Goal: Task Accomplishment & Management: Use online tool/utility

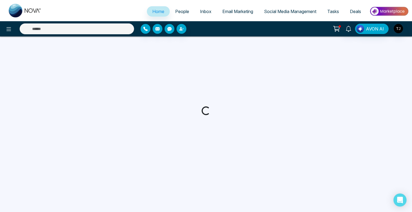
select select "*"
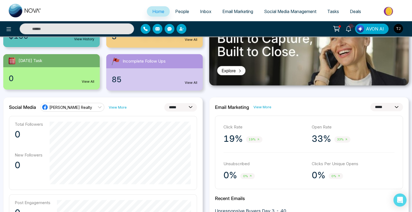
scroll to position [84, 0]
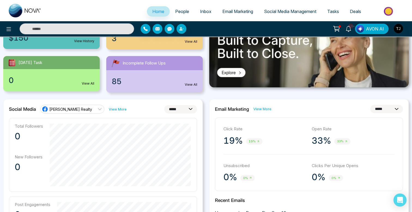
click at [173, 109] on select "**********" at bounding box center [180, 109] width 33 height 8
select select "**"
click at [164, 105] on select "**********" at bounding box center [180, 109] width 33 height 8
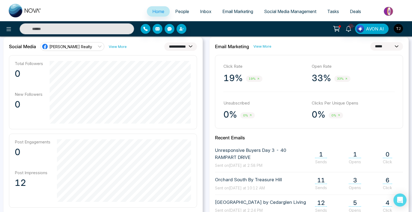
scroll to position [145, 0]
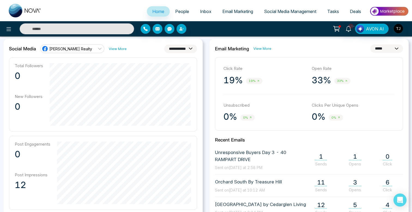
click at [380, 47] on select "**********" at bounding box center [386, 48] width 33 height 8
click at [370, 44] on select "**********" at bounding box center [386, 48] width 33 height 8
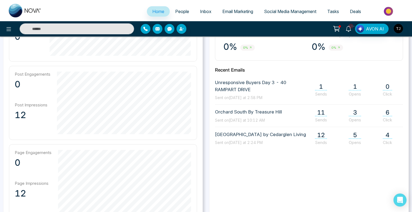
scroll to position [215, 0]
click at [321, 112] on span "11" at bounding box center [321, 111] width 12 height 7
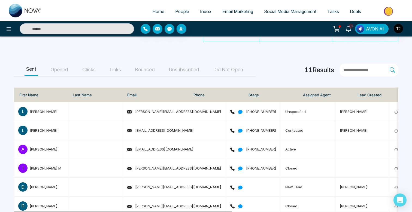
scroll to position [54, 0]
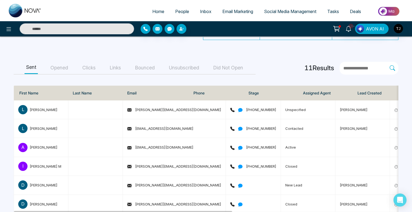
click at [55, 70] on button "Opened" at bounding box center [59, 68] width 21 height 12
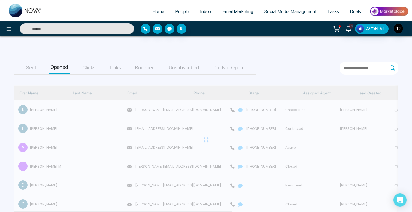
scroll to position [8, 0]
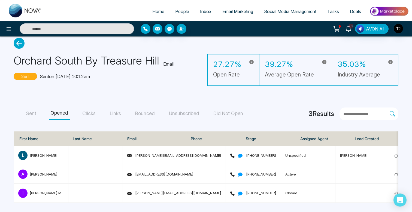
click at [88, 113] on button "Clicks" at bounding box center [89, 114] width 17 height 12
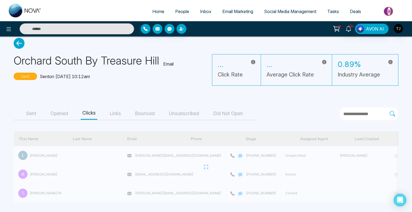
click at [110, 115] on button "Links" at bounding box center [115, 114] width 14 height 12
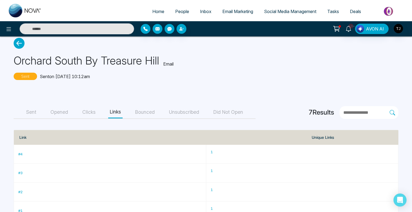
click at [152, 9] on span "Home" at bounding box center [158, 11] width 12 height 5
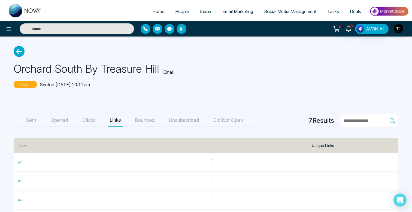
select select "*"
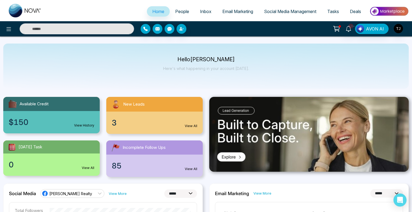
click at [181, 12] on span "People" at bounding box center [182, 11] width 14 height 5
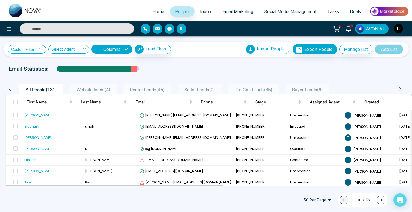
click at [27, 50] on link "Custom Filter" at bounding box center [27, 49] width 38 height 8
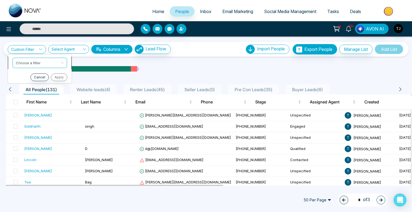
click at [30, 60] on input "search" at bounding box center [38, 62] width 44 height 8
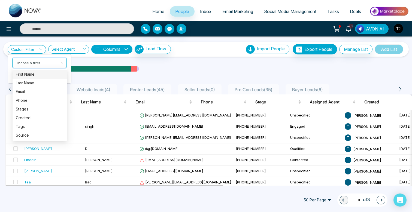
click at [168, 71] on div "Email Statistics:" at bounding box center [139, 69] width 260 height 8
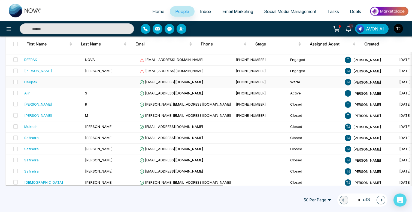
click at [35, 81] on div "Deepak" at bounding box center [30, 81] width 13 height 5
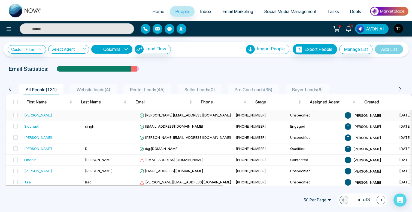
click at [53, 116] on div "[PERSON_NAME]" at bounding box center [52, 114] width 56 height 5
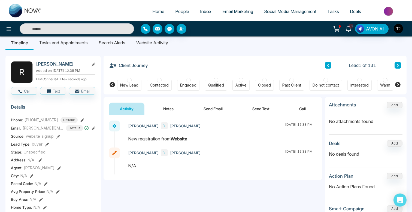
scroll to position [6, 0]
click at [202, 9] on span "Inbox" at bounding box center [205, 11] width 11 height 5
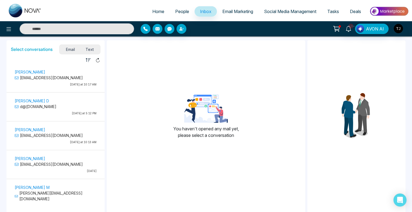
click at [93, 51] on span "Text" at bounding box center [89, 49] width 19 height 7
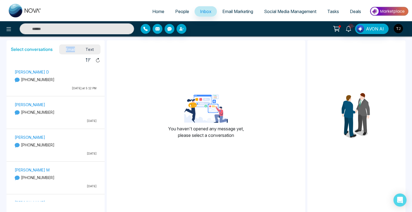
drag, startPoint x: 65, startPoint y: 50, endPoint x: 62, endPoint y: 53, distance: 3.7
click at [62, 53] on div "Email Text" at bounding box center [79, 50] width 41 height 10
click at [5, 28] on icon at bounding box center [8, 29] width 7 height 7
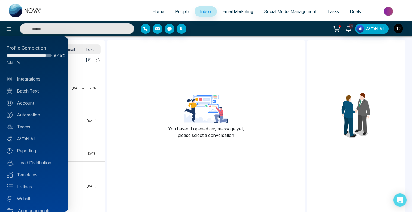
click at [128, 72] on div at bounding box center [206, 106] width 412 height 212
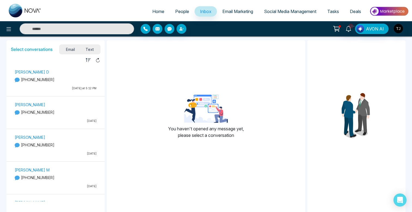
click at [223, 11] on span "Email Marketing" at bounding box center [237, 11] width 31 height 5
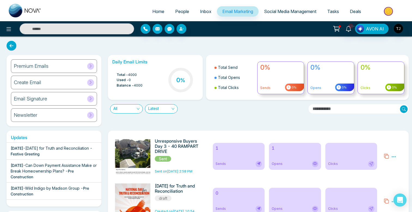
click at [42, 64] on h6 "Premium Emails" at bounding box center [31, 66] width 35 height 6
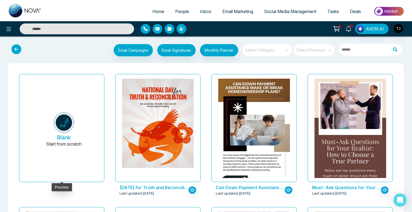
click at [60, 125] on img at bounding box center [64, 122] width 20 height 20
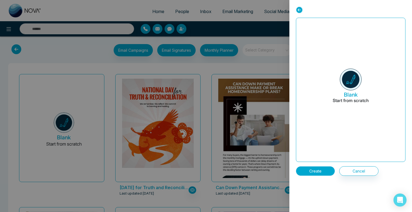
click at [328, 168] on button "Create" at bounding box center [315, 171] width 39 height 10
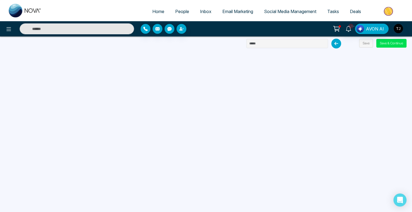
click at [226, 13] on span "Email Marketing" at bounding box center [237, 11] width 31 height 5
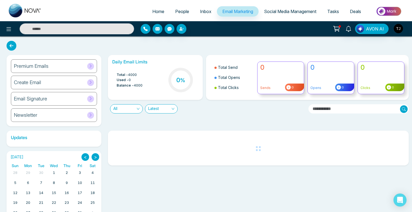
click at [46, 63] on h6 "Premium Emails" at bounding box center [31, 66] width 35 height 6
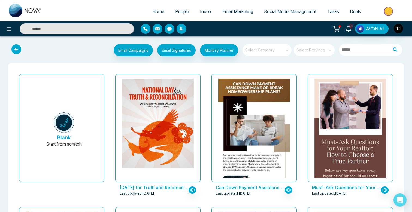
click at [270, 50] on input "search" at bounding box center [264, 48] width 39 height 8
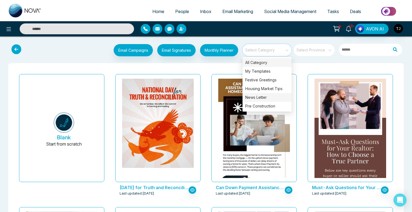
click at [265, 100] on div "News Letter" at bounding box center [266, 97] width 49 height 9
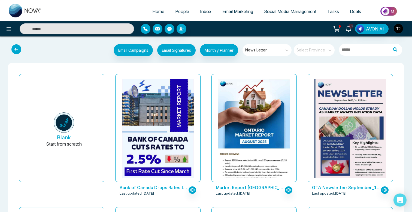
scroll to position [1, 0]
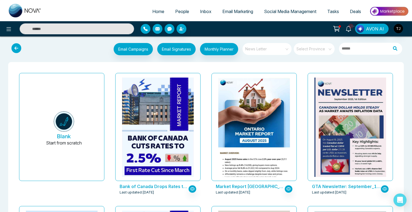
click at [257, 51] on span "News Letter" at bounding box center [267, 49] width 44 height 8
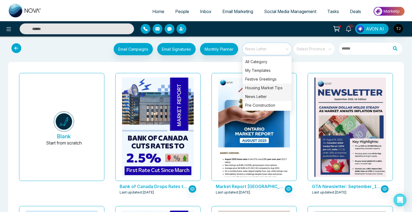
click at [262, 84] on div "Housing Market Tips" at bounding box center [266, 88] width 49 height 9
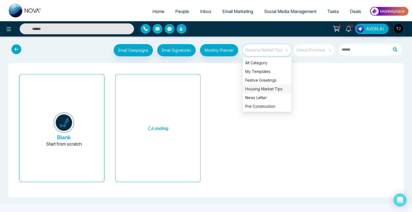
scroll to position [0, 0]
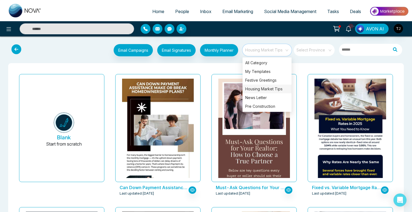
click at [209, 91] on div "Must-Ask Questions for Your Realtor: How to Choose a True Partner Last updated:…" at bounding box center [254, 138] width 96 height 133
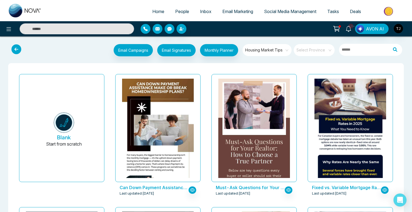
click at [264, 49] on span "Housing Market Tips" at bounding box center [267, 50] width 44 height 8
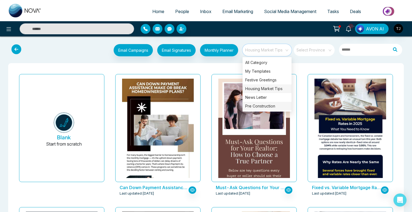
click at [262, 107] on div "Pre Construction" at bounding box center [266, 106] width 49 height 9
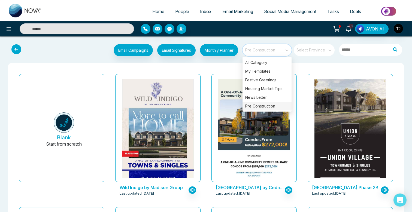
click at [210, 98] on div "[GEOGRAPHIC_DATA] by Cedarglen Living Last updated: [DATE]" at bounding box center [254, 138] width 96 height 133
click at [262, 46] on span "Pre Construction" at bounding box center [267, 50] width 44 height 8
click at [266, 88] on div "Housing Market Tips" at bounding box center [266, 88] width 49 height 9
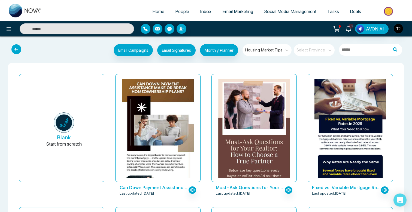
click at [204, 94] on div "Can Down Payment Assistance Make or Break Homeownership Plans? Last updated: [D…" at bounding box center [158, 138] width 96 height 133
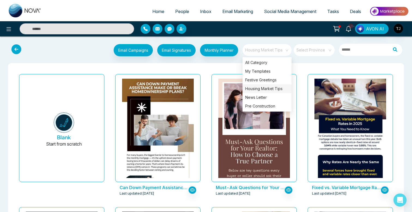
click at [259, 52] on span "Housing Market Tips" at bounding box center [267, 50] width 44 height 8
click at [258, 96] on div "News Letter" at bounding box center [266, 97] width 49 height 9
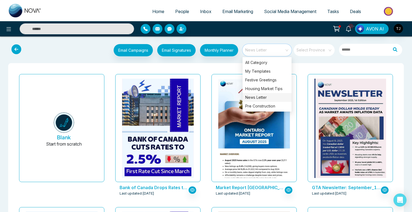
click at [206, 91] on div "Market Report [GEOGRAPHIC_DATA] - [DATE] Last updated: [DATE]" at bounding box center [254, 138] width 96 height 133
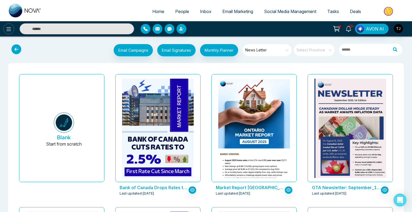
click at [10, 29] on icon at bounding box center [8, 29] width 7 height 7
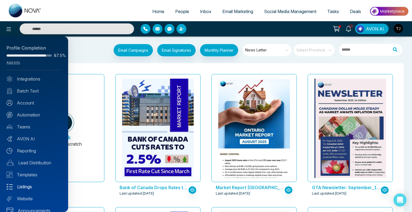
click at [32, 188] on link "Listings" at bounding box center [34, 186] width 55 height 7
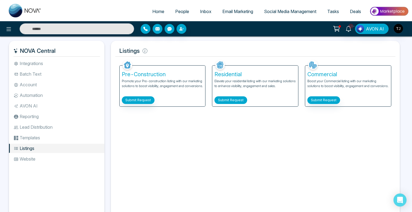
click at [226, 100] on button "Submit Request" at bounding box center [230, 100] width 33 height 8
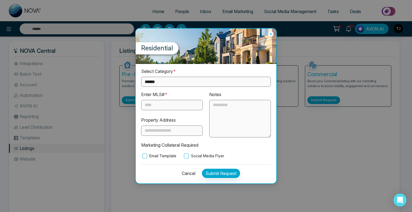
click at [154, 157] on label "Email Template" at bounding box center [158, 156] width 35 height 6
click at [192, 155] on label "Social Media Flyer" at bounding box center [203, 156] width 41 height 6
click at [271, 33] on icon at bounding box center [270, 33] width 5 height 5
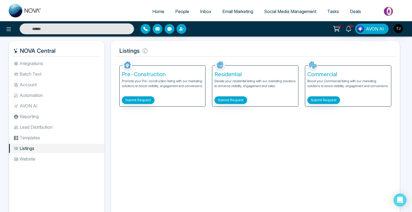
click at [235, 14] on span "Email Marketing" at bounding box center [237, 11] width 31 height 5
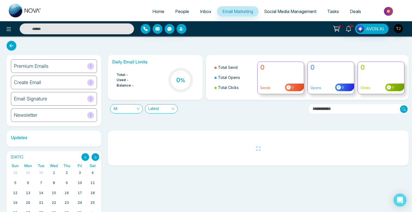
click at [50, 71] on div "Premium Emails" at bounding box center [54, 66] width 86 height 14
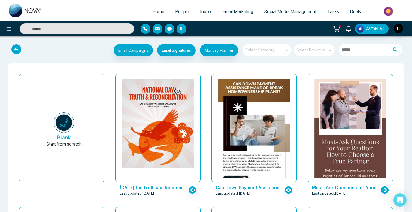
click at [259, 51] on input "search" at bounding box center [264, 48] width 39 height 8
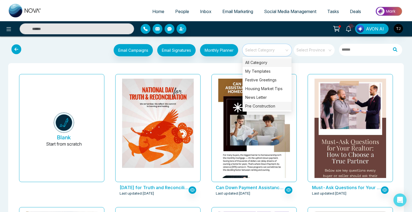
click at [274, 107] on div "Pre Construction" at bounding box center [266, 106] width 49 height 9
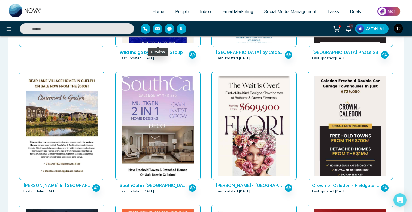
scroll to position [137, 0]
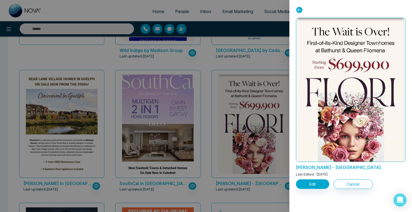
click at [150, 120] on div at bounding box center [206, 106] width 412 height 212
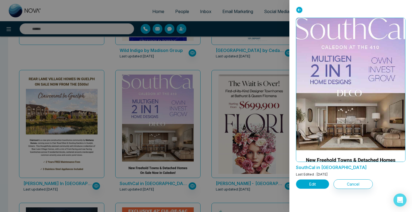
click at [307, 185] on button "Edit" at bounding box center [312, 184] width 33 height 10
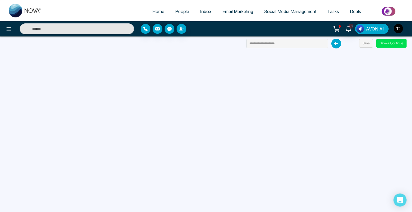
click at [363, 26] on img "button" at bounding box center [360, 29] width 8 height 8
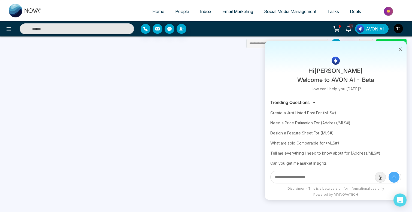
click at [380, 32] on span "AVON AI" at bounding box center [375, 29] width 18 height 7
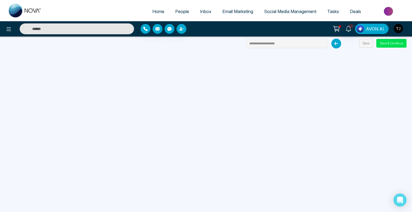
click at [368, 27] on span "AVON AI" at bounding box center [375, 29] width 18 height 7
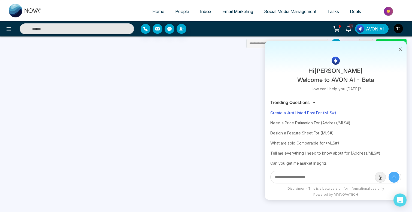
click at [293, 113] on div "Create a Just Listed Post For (MLS#)" at bounding box center [335, 113] width 131 height 10
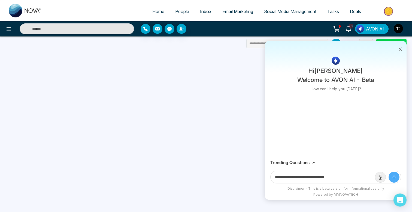
drag, startPoint x: 328, startPoint y: 176, endPoint x: 357, endPoint y: 175, distance: 29.1
click at [357, 175] on input "**********" at bounding box center [322, 177] width 104 height 12
paste input "**********"
type input "**********"
click at [388, 172] on button "submit" at bounding box center [393, 177] width 11 height 11
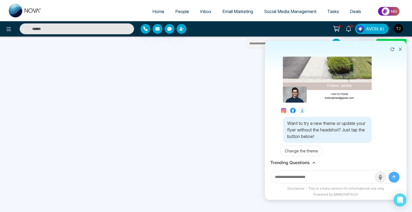
scroll to position [175, 0]
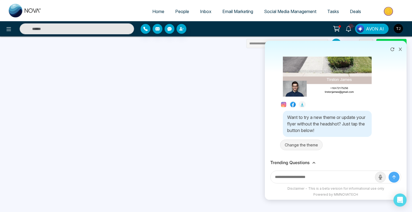
click at [302, 148] on button "Change the theme" at bounding box center [301, 145] width 42 height 11
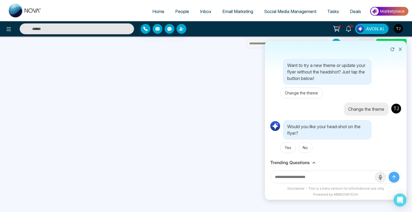
scroll to position [227, 0]
click at [307, 147] on button "No" at bounding box center [305, 147] width 14 height 11
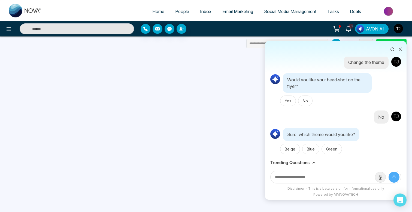
scroll to position [275, 0]
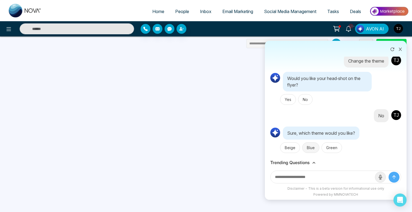
click at [310, 148] on button "Blue" at bounding box center [310, 147] width 17 height 11
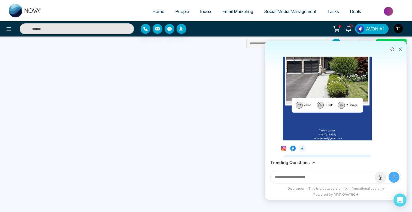
scroll to position [493, 0]
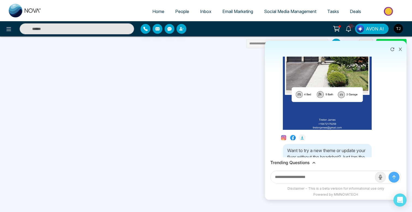
click at [303, 162] on h3 "Trending Questions" at bounding box center [289, 162] width 39 height 5
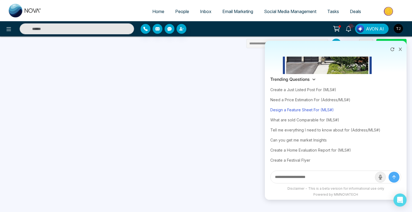
click at [303, 111] on div "Design a Feature Sheet For (MLS#)" at bounding box center [335, 110] width 131 height 10
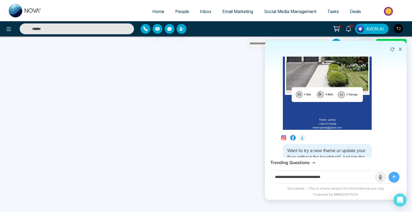
drag, startPoint x: 324, startPoint y: 176, endPoint x: 345, endPoint y: 174, distance: 20.5
click at [347, 179] on input "**********" at bounding box center [322, 177] width 104 height 12
paste input "**********"
type input "**********"
click at [388, 172] on button "submit" at bounding box center [393, 177] width 11 height 11
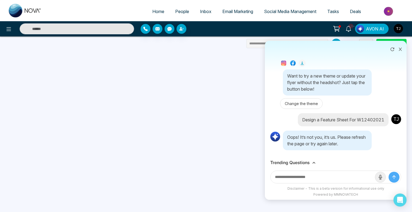
scroll to position [572, 0]
click at [301, 162] on h3 "Trending Questions" at bounding box center [289, 162] width 39 height 5
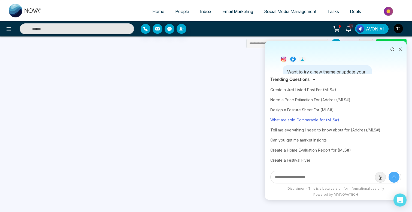
click at [284, 121] on div "What are sold Comparable for (MLS#)" at bounding box center [335, 120] width 131 height 10
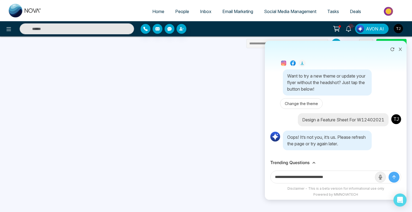
drag, startPoint x: 330, startPoint y: 176, endPoint x: 329, endPoint y: 168, distance: 8.2
click at [349, 177] on input "**********" at bounding box center [322, 177] width 104 height 12
paste input "**********"
type input "**********"
click at [388, 172] on button "submit" at bounding box center [393, 177] width 11 height 11
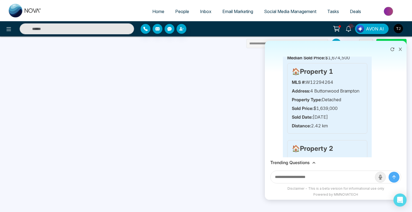
scroll to position [728, 0]
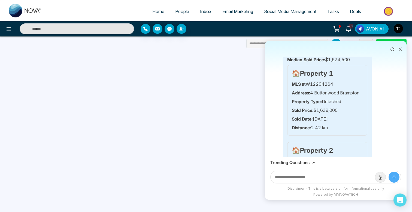
click at [290, 163] on h3 "Trending Questions" at bounding box center [289, 162] width 39 height 5
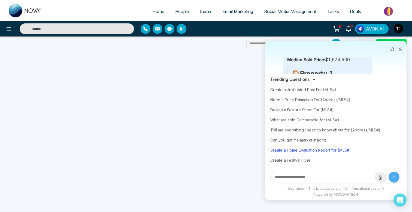
click at [298, 147] on div "Create a Home Evaluation Report for (MLS#)" at bounding box center [335, 150] width 131 height 10
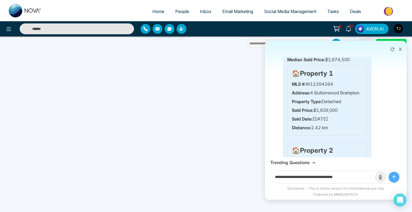
drag, startPoint x: 341, startPoint y: 177, endPoint x: 364, endPoint y: 179, distance: 24.0
click at [364, 179] on input "**********" at bounding box center [322, 177] width 104 height 12
paste input "**********"
type input "**********"
click at [388, 172] on button "submit" at bounding box center [393, 177] width 11 height 11
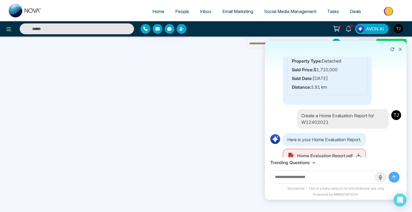
scroll to position [868, 0]
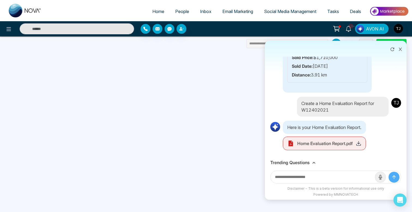
click at [358, 146] on icon at bounding box center [357, 143] width 5 height 5
click at [292, 161] on h3 "Trending Questions" at bounding box center [289, 162] width 39 height 5
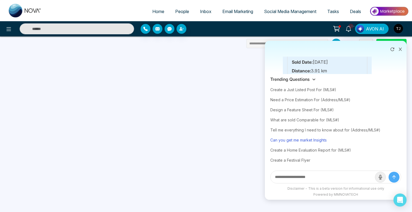
click at [307, 140] on div "Can you get me market Insights" at bounding box center [335, 140] width 131 height 10
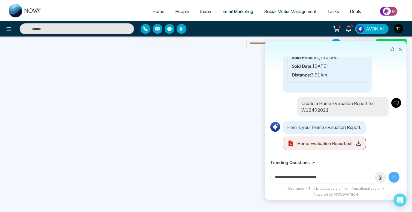
click at [335, 175] on input "**********" at bounding box center [322, 177] width 104 height 12
type input "**********"
click at [388, 172] on button "submit" at bounding box center [393, 177] width 11 height 11
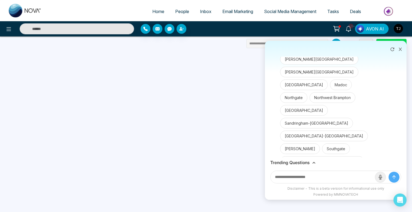
scroll to position [1085, 0]
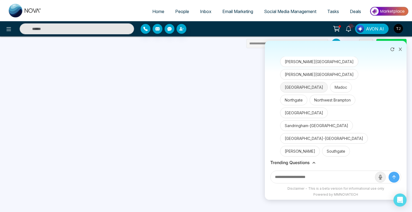
click at [305, 93] on button "[GEOGRAPHIC_DATA]" at bounding box center [304, 87] width 48 height 11
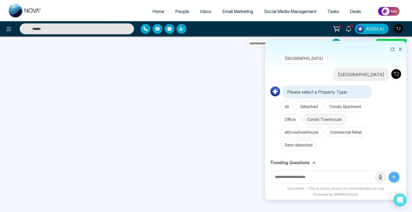
scroll to position [1431, 0]
click at [289, 112] on button "All" at bounding box center [286, 106] width 13 height 11
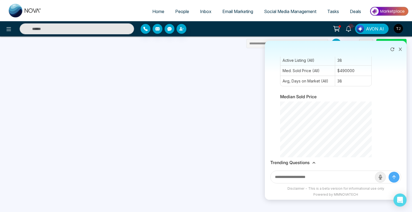
scroll to position [2090, 0]
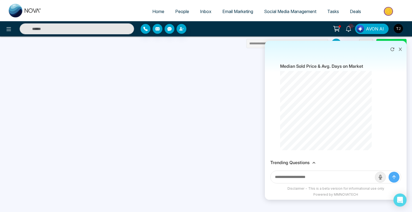
click at [402, 49] on button at bounding box center [399, 49] width 7 height 10
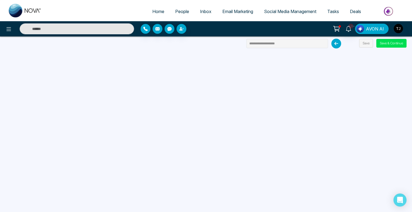
click at [370, 33] on button "AVON AI" at bounding box center [371, 29] width 33 height 10
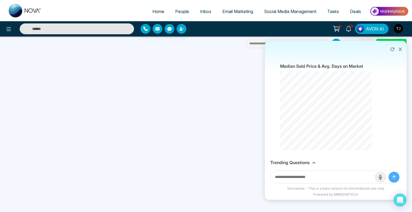
click at [300, 163] on h3 "Trending Questions" at bounding box center [289, 162] width 39 height 5
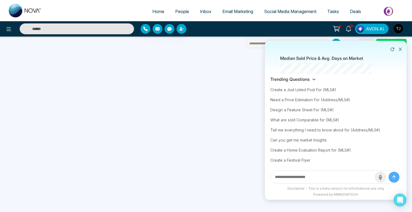
scroll to position [2088, 0]
click at [401, 48] on icon at bounding box center [400, 49] width 4 height 4
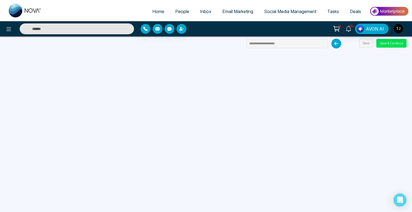
click at [282, 10] on span "Social Media Management" at bounding box center [290, 11] width 52 height 5
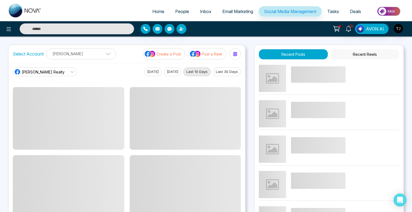
click at [232, 11] on span "Email Marketing" at bounding box center [237, 11] width 31 height 5
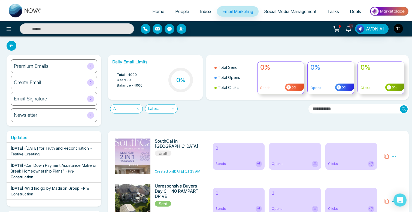
click at [278, 11] on span "Social Media Management" at bounding box center [290, 11] width 52 height 5
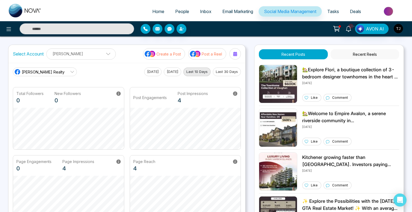
click at [166, 52] on p "Create a Post" at bounding box center [168, 54] width 24 height 6
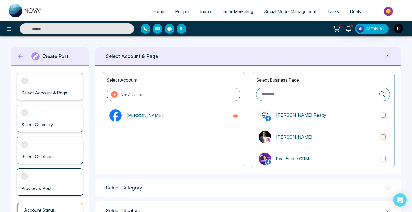
click at [277, 12] on span "Social Media Management" at bounding box center [290, 11] width 52 height 5
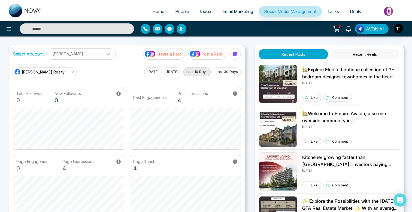
click at [171, 55] on p "Create a Post" at bounding box center [168, 54] width 24 height 6
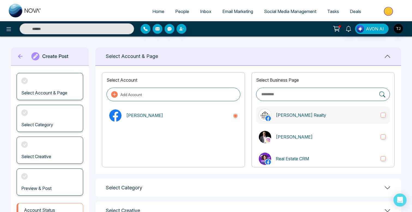
click at [334, 114] on p "[PERSON_NAME] Realty" at bounding box center [325, 115] width 100 height 7
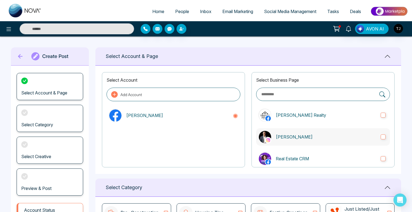
click at [333, 130] on label "[PERSON_NAME]" at bounding box center [323, 136] width 134 height 17
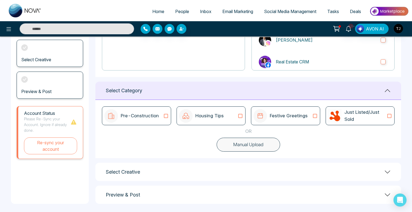
scroll to position [97, 0]
click at [123, 110] on div "Pre-Construction" at bounding box center [131, 116] width 54 height 14
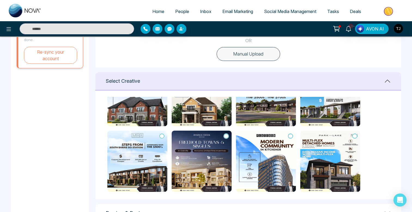
scroll to position [239, 0]
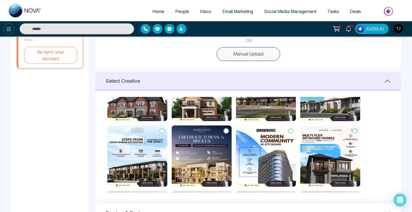
click at [6, 26] on icon at bounding box center [8, 29] width 7 height 7
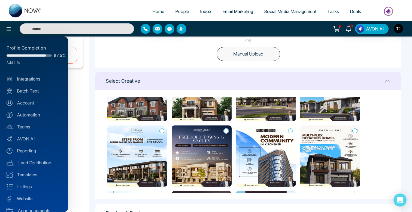
click at [90, 73] on div at bounding box center [206, 106] width 412 height 212
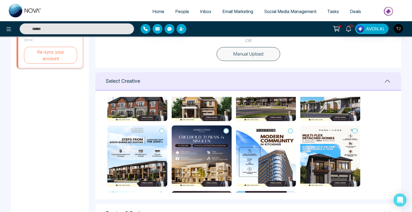
click at [226, 130] on icon at bounding box center [225, 130] width 5 height 5
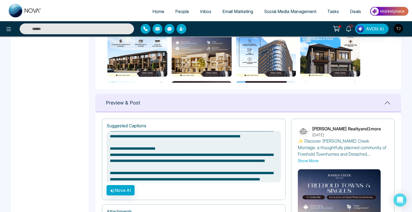
scroll to position [0, 0]
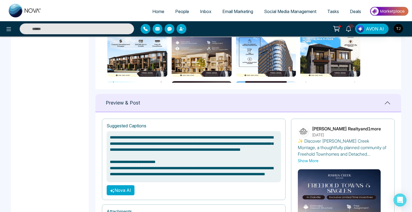
click at [123, 189] on button "Nova AI" at bounding box center [120, 190] width 28 height 10
type textarea "**********"
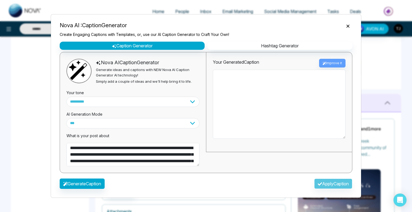
type textarea "**********"
click at [99, 103] on select "**********" at bounding box center [132, 102] width 133 height 10
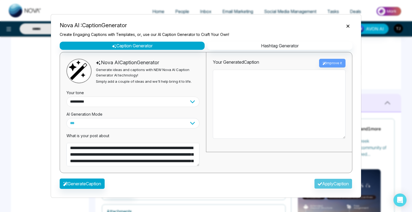
select select "*******"
click at [66, 97] on select "**********" at bounding box center [132, 102] width 133 height 10
click at [98, 185] on button "Generate Caption" at bounding box center [82, 184] width 45 height 10
type textarea "**********"
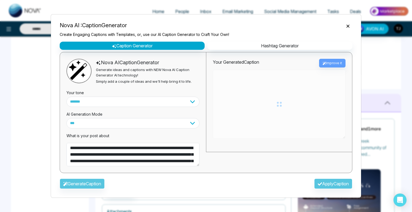
type textarea "**********"
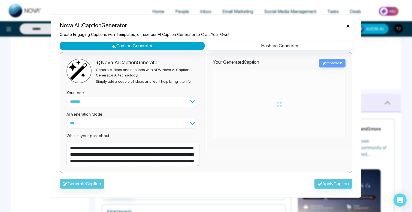
type textarea "**********"
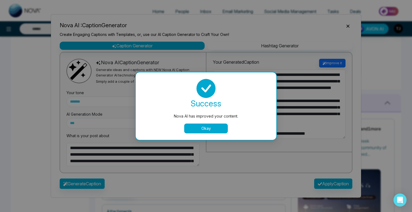
click at [202, 129] on button "Okay" at bounding box center [206, 129] width 44 height 10
type textarea "**********"
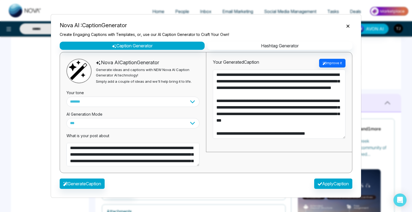
type textarea "**********"
click at [319, 182] on button "Apply Caption" at bounding box center [333, 184] width 38 height 10
type textarea "**********"
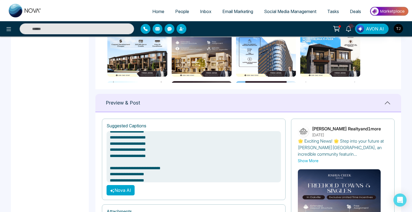
scroll to position [87, 0]
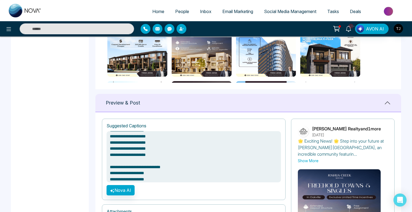
click at [373, 35] on div "10+ AVON AI" at bounding box center [206, 28] width 412 height 15
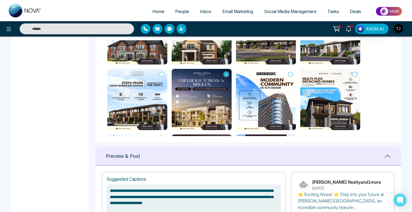
scroll to position [245, 0]
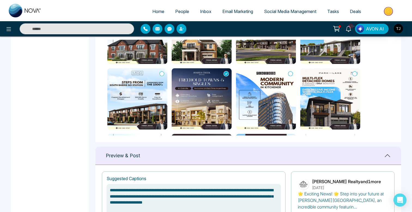
click at [274, 83] on img at bounding box center [266, 98] width 60 height 61
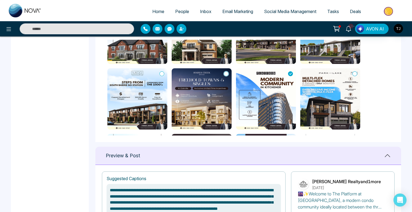
drag, startPoint x: 333, startPoint y: 108, endPoint x: 242, endPoint y: 151, distance: 101.7
click at [333, 108] on img at bounding box center [330, 98] width 60 height 61
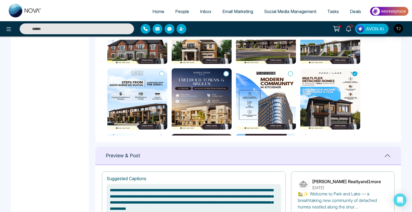
click at [116, 100] on img at bounding box center [137, 98] width 60 height 61
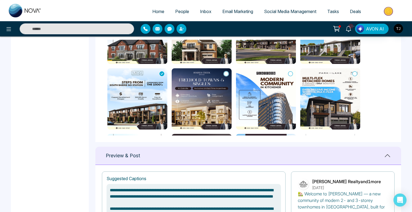
scroll to position [226, 0]
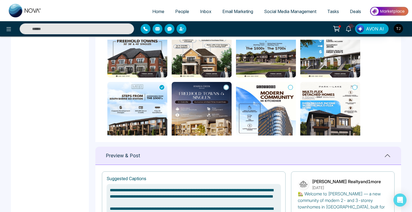
click at [194, 62] on img at bounding box center [201, 46] width 60 height 61
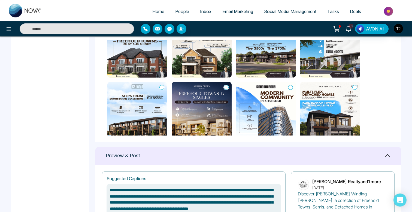
type textarea "**********"
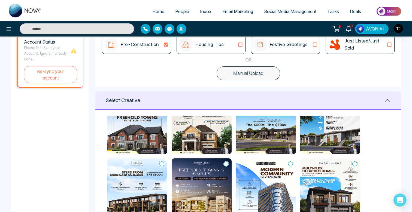
scroll to position [97, 0]
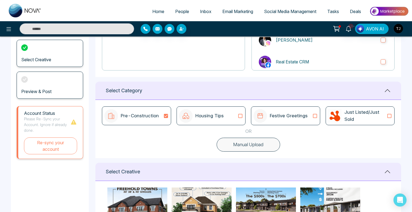
click at [206, 115] on p "Housing Tips" at bounding box center [209, 115] width 28 height 7
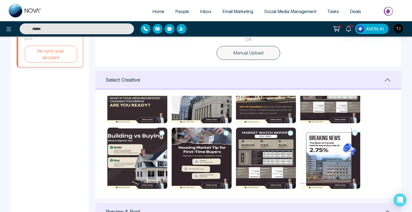
scroll to position [39, 0]
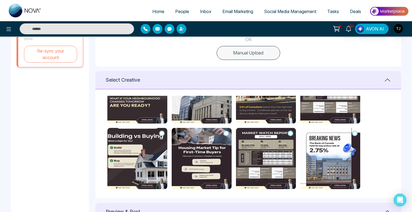
click at [258, 140] on img at bounding box center [266, 158] width 60 height 61
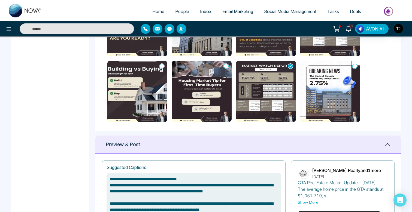
scroll to position [268, 0]
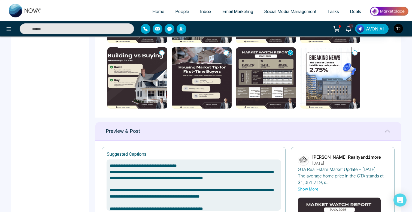
click at [135, 71] on img at bounding box center [137, 77] width 60 height 61
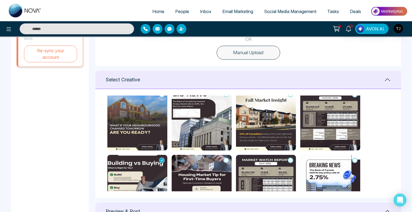
scroll to position [0, 0]
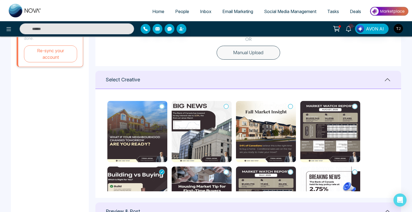
click at [287, 130] on img at bounding box center [266, 131] width 60 height 61
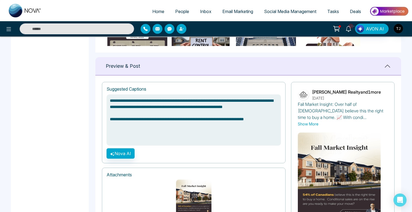
scroll to position [373, 0]
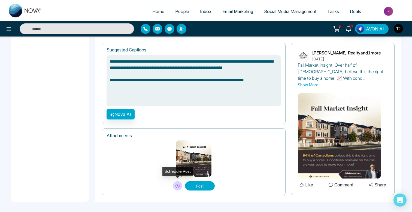
click at [177, 186] on icon at bounding box center [177, 186] width 4 height 4
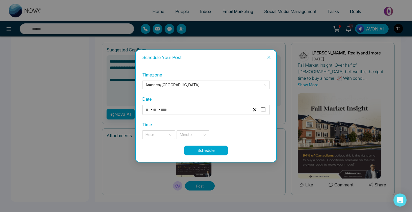
click at [268, 59] on icon "close" at bounding box center [268, 57] width 4 height 4
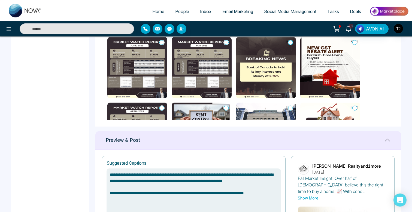
scroll to position [261, 0]
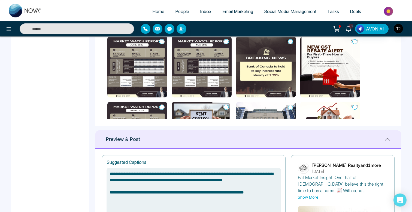
type textarea "**********"
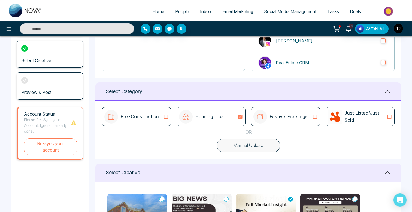
scroll to position [0, 0]
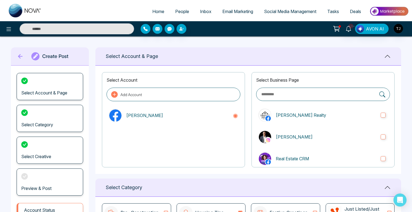
click at [290, 13] on span "Social Media Management" at bounding box center [290, 11] width 52 height 5
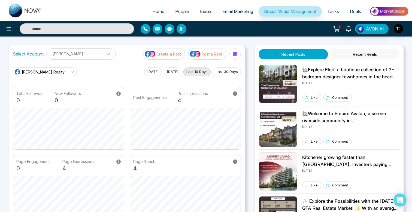
scroll to position [0, 0]
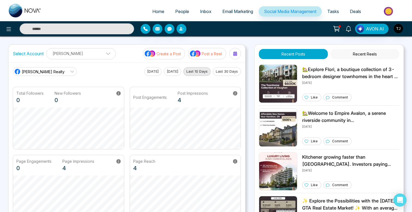
click at [209, 55] on p "Post a Reel" at bounding box center [211, 54] width 20 height 6
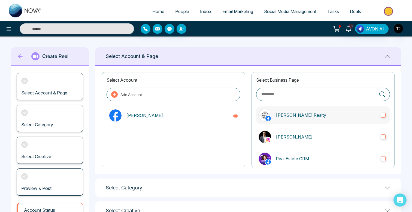
click at [366, 114] on p "[PERSON_NAME] Realty" at bounding box center [325, 115] width 100 height 7
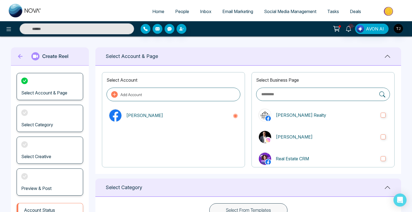
drag, startPoint x: 362, startPoint y: 134, endPoint x: 397, endPoint y: 109, distance: 42.7
click at [362, 134] on p "[PERSON_NAME]" at bounding box center [325, 137] width 100 height 7
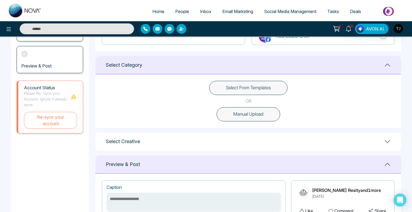
scroll to position [123, 0]
click at [255, 88] on button "Select From Templates" at bounding box center [248, 88] width 78 height 14
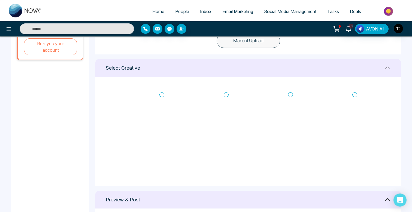
scroll to position [196, 0]
click at [162, 94] on icon at bounding box center [161, 94] width 5 height 5
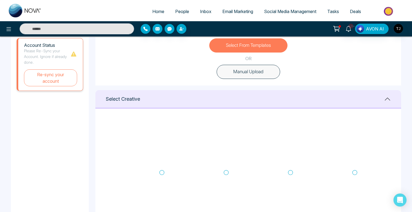
scroll to position [170, 0]
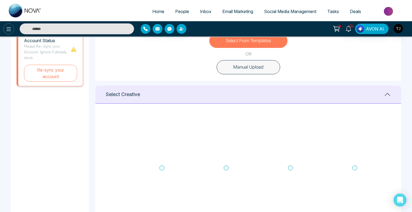
click at [6, 30] on icon at bounding box center [8, 29] width 7 height 7
type textarea "**********"
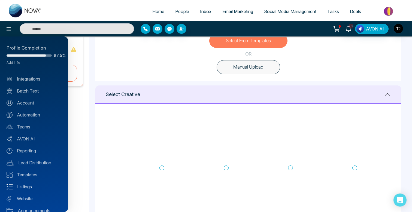
click at [29, 184] on link "Listings" at bounding box center [34, 186] width 55 height 7
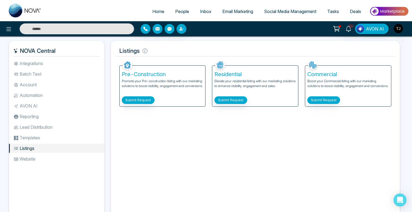
click at [284, 13] on span "Social Media Management" at bounding box center [290, 11] width 52 height 5
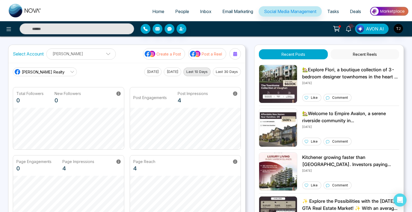
click at [210, 53] on p "Post a Reel" at bounding box center [211, 54] width 20 height 6
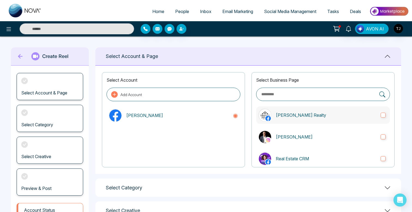
click at [283, 116] on p "[PERSON_NAME] Realty" at bounding box center [325, 115] width 100 height 7
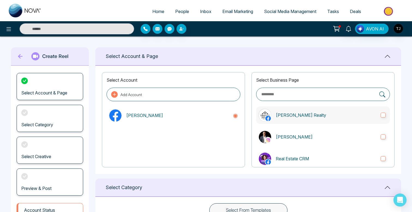
drag, startPoint x: 298, startPoint y: 134, endPoint x: 375, endPoint y: 123, distance: 78.0
click at [306, 133] on label "[PERSON_NAME]" at bounding box center [323, 136] width 134 height 17
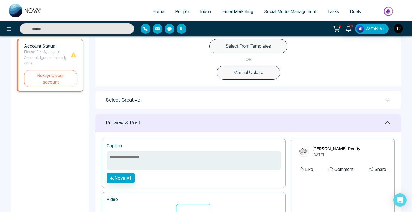
scroll to position [165, 0]
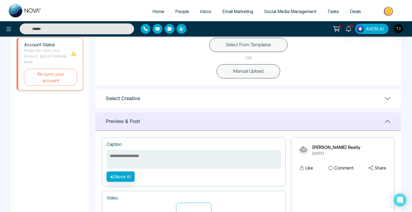
click at [244, 44] on button "Select From Templates" at bounding box center [248, 45] width 78 height 14
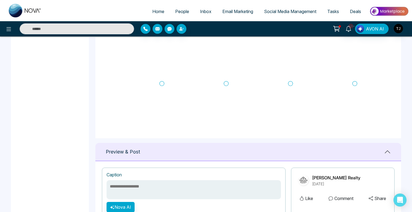
scroll to position [247, 0]
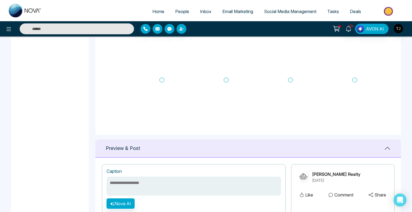
click at [161, 78] on icon at bounding box center [161, 79] width 5 height 5
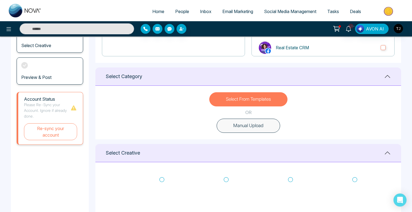
scroll to position [108, 0]
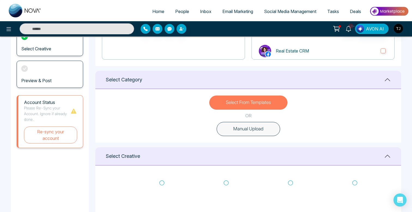
type textarea "**********"
click at [337, 11] on span "Tasks" at bounding box center [333, 11] width 12 height 5
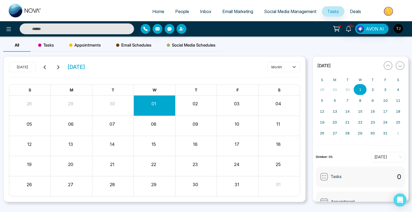
click at [76, 52] on div "All Tasks Appointments Email Schedules Social Media Schedules" at bounding box center [113, 47] width 220 height 17
click at [85, 50] on div "Appointments" at bounding box center [85, 45] width 47 height 13
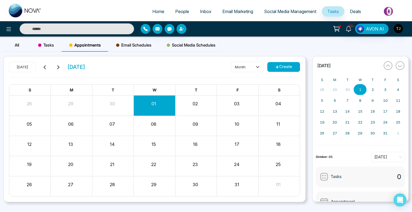
click at [49, 42] on span "Tasks" at bounding box center [46, 45] width 16 height 7
click at [141, 48] on div "Email Schedules" at bounding box center [133, 45] width 51 height 13
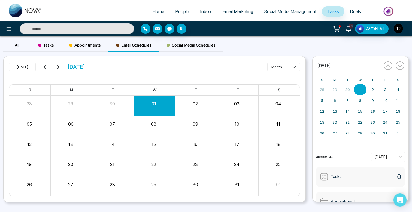
click at [192, 45] on span "Social Media Schedules" at bounding box center [191, 45] width 49 height 7
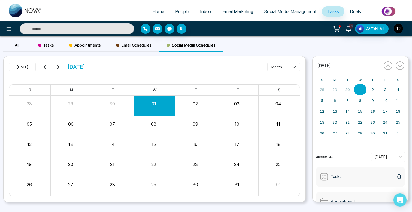
click at [356, 10] on span "Deals" at bounding box center [354, 11] width 11 height 5
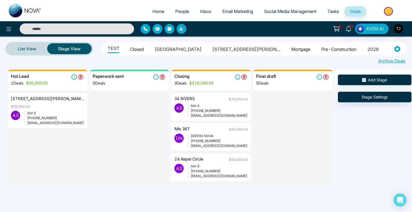
click at [140, 50] on li "Closed" at bounding box center [137, 48] width 14 height 9
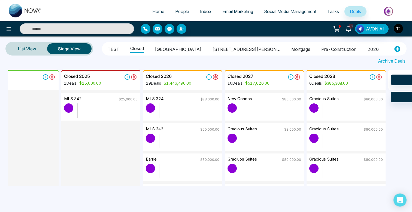
scroll to position [0, 38]
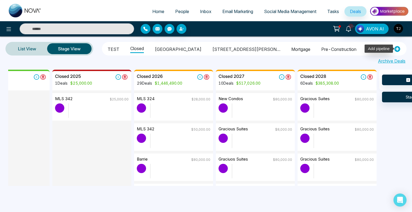
click at [396, 48] on icon at bounding box center [397, 49] width 6 height 6
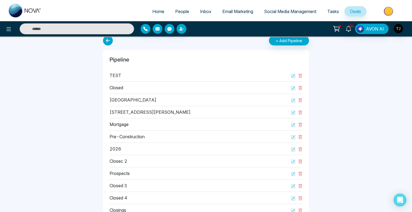
scroll to position [0, 0]
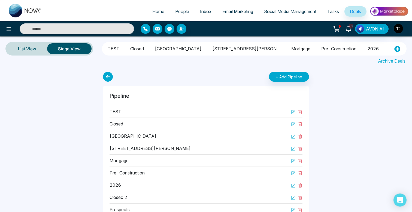
click at [137, 48] on li "Closed" at bounding box center [137, 47] width 14 height 9
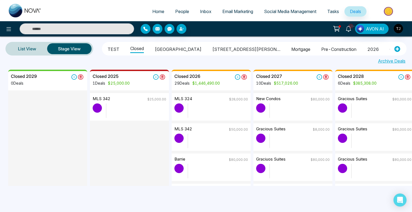
click at [42, 76] on div "Closed 2029 0 Deals" at bounding box center [47, 82] width 73 height 17
click at [31, 74] on h5 "Closed 2029" at bounding box center [24, 76] width 26 height 5
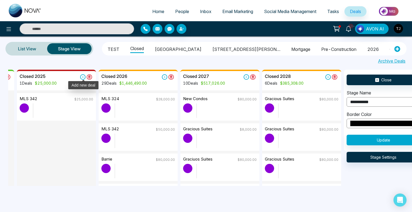
click at [82, 76] on icon at bounding box center [82, 76] width 5 height 5
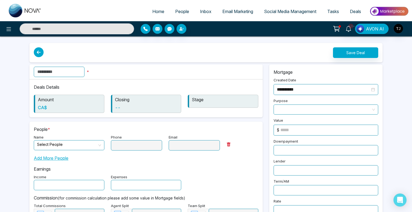
click at [68, 72] on input "text" at bounding box center [59, 72] width 51 height 10
click at [62, 68] on input "**********" at bounding box center [59, 72] width 51 height 10
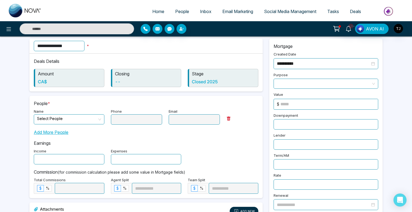
scroll to position [29, 0]
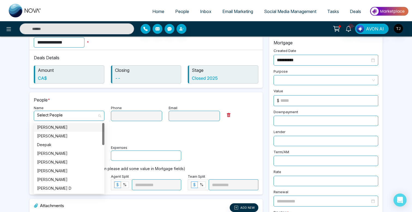
click at [98, 115] on div "Select People" at bounding box center [69, 116] width 70 height 10
type input "**********"
click at [65, 142] on div "Deepak" at bounding box center [69, 145] width 64 height 6
type input "**********"
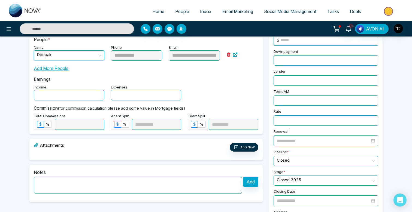
scroll to position [113, 0]
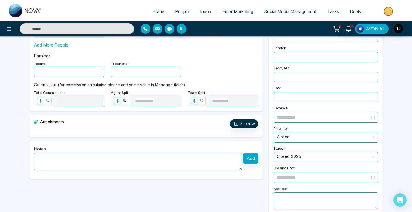
click at [50, 101] on label "%" at bounding box center [48, 101] width 8 height 7
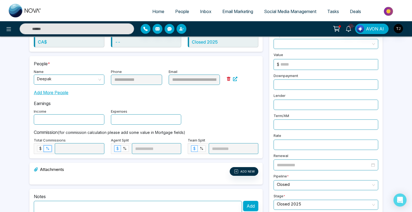
scroll to position [69, 0]
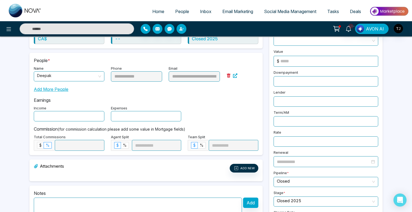
click at [307, 62] on input at bounding box center [328, 61] width 97 height 10
type input "******"
click at [220, 117] on div "Income Expenses" at bounding box center [145, 113] width 231 height 17
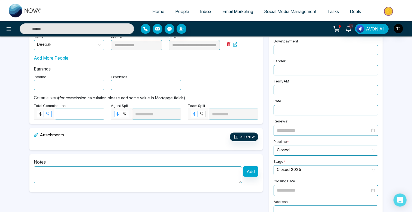
click at [73, 115] on input at bounding box center [79, 114] width 49 height 10
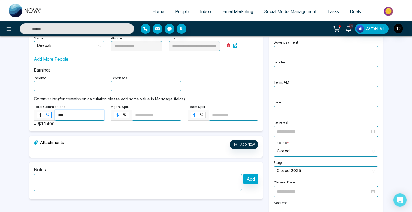
type input "***"
click at [98, 127] on div "**********" at bounding box center [145, 77] width 233 height 109
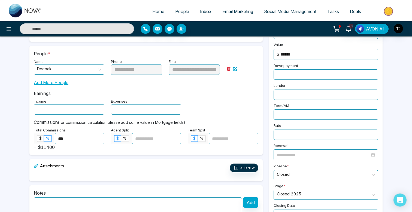
scroll to position [0, 0]
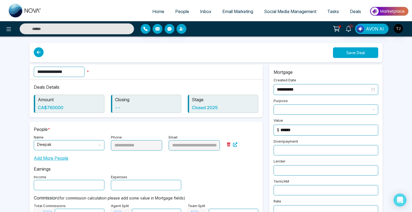
click at [343, 51] on button "Save Deal" at bounding box center [355, 52] width 45 height 11
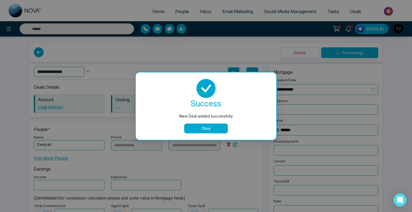
click at [203, 130] on button "Okay" at bounding box center [206, 129] width 44 height 10
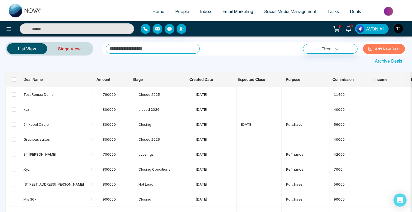
click at [68, 48] on link "Stage View" at bounding box center [69, 48] width 44 height 13
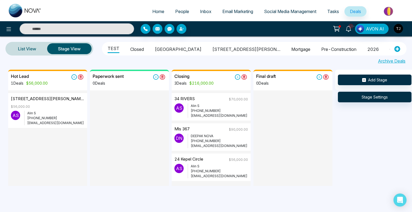
scroll to position [0, 10]
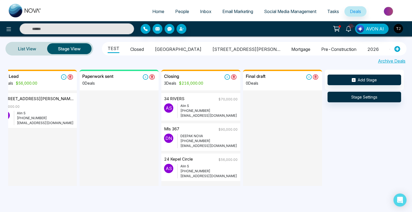
click at [140, 48] on li "Closed" at bounding box center [137, 48] width 14 height 9
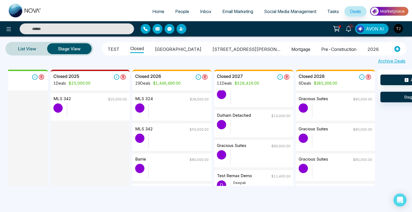
scroll to position [230, 0]
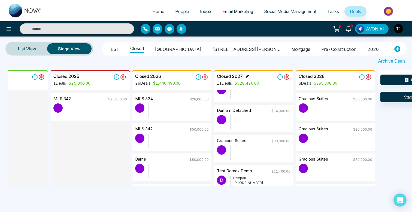
click at [247, 75] on icon at bounding box center [246, 76] width 3 height 3
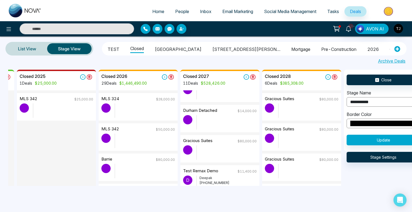
drag, startPoint x: 368, startPoint y: 101, endPoint x: 353, endPoint y: 101, distance: 15.3
click at [353, 101] on input "**********" at bounding box center [382, 102] width 73 height 10
click at [228, 121] on div at bounding box center [226, 122] width 60 height 14
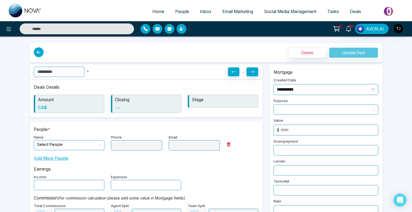
type input "**********"
type input "*****"
type input "*"
type input "******"
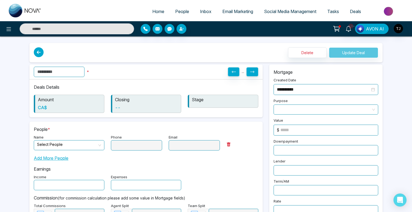
type input "******"
type input "**********"
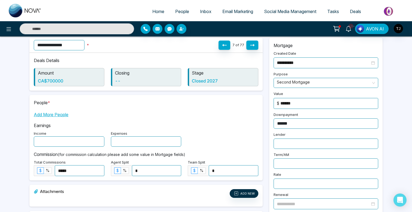
scroll to position [63, 0]
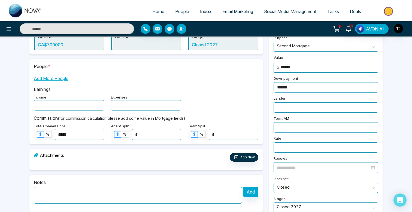
click at [50, 78] on span "Add More People" at bounding box center [51, 78] width 35 height 7
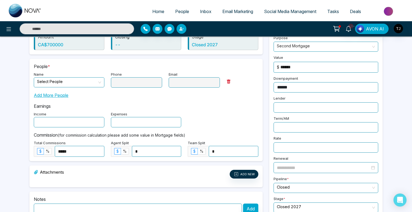
click at [63, 90] on div "Add More People" at bounding box center [146, 93] width 224 height 11
click at [62, 95] on span "Add More People" at bounding box center [51, 95] width 35 height 7
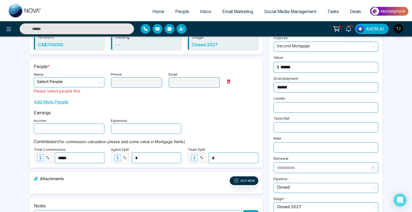
click at [66, 83] on input "search" at bounding box center [67, 82] width 60 height 8
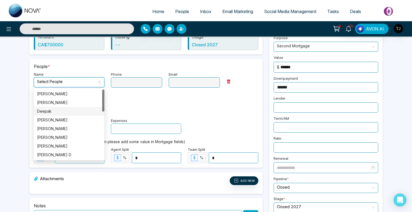
click at [58, 111] on div "Deepak" at bounding box center [69, 111] width 64 height 6
type input "**********"
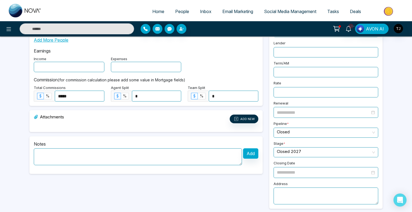
scroll to position [0, 0]
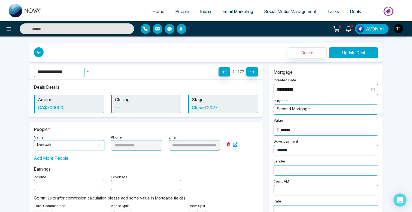
click at [349, 50] on button "Update Deal" at bounding box center [353, 52] width 49 height 11
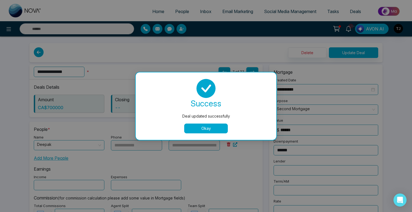
drag, startPoint x: 207, startPoint y: 128, endPoint x: 145, endPoint y: 55, distance: 95.8
click at [207, 128] on button "Okay" at bounding box center [206, 129] width 44 height 10
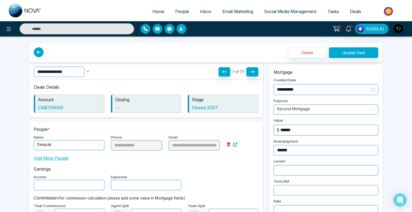
click at [115, 29] on input "text" at bounding box center [77, 28] width 114 height 11
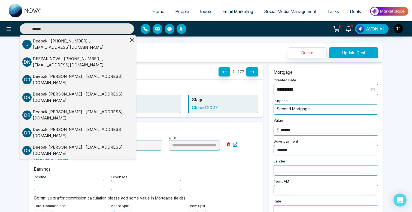
type input "******"
click at [96, 50] on div "Deepak , [PHONE_NUMBER] , [EMAIL_ADDRESS][DOMAIN_NAME]" at bounding box center [80, 44] width 95 height 12
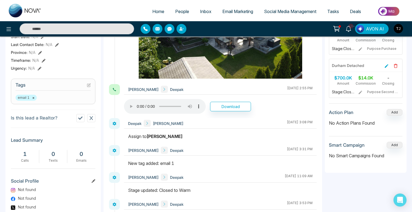
scroll to position [186, 0]
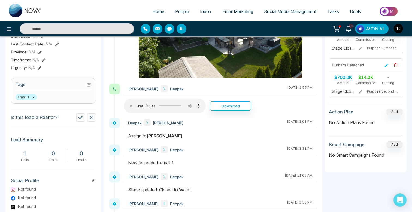
click at [354, 12] on span "Deals" at bounding box center [354, 11] width 11 height 5
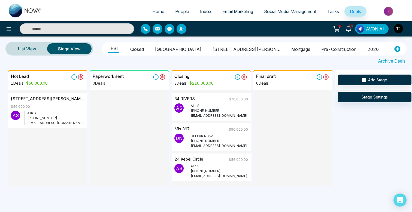
click at [396, 10] on img at bounding box center [388, 11] width 39 height 12
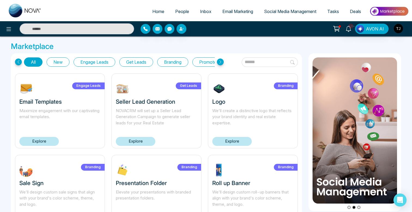
click at [130, 65] on button "Get Leads" at bounding box center [136, 61] width 34 height 9
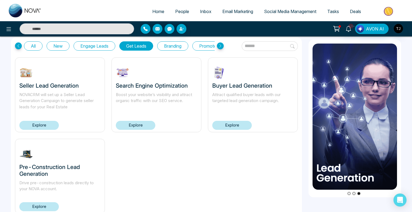
scroll to position [17, 0]
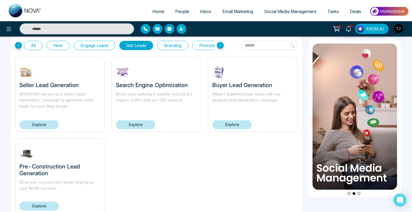
click at [179, 44] on button "Branding" at bounding box center [172, 45] width 31 height 9
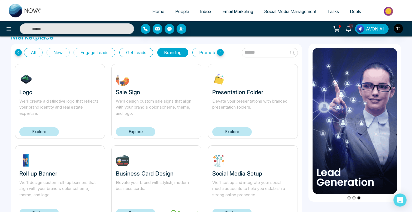
scroll to position [16, 0]
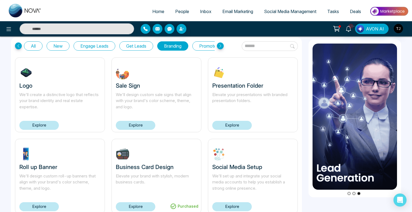
click at [222, 46] on icon at bounding box center [220, 45] width 7 height 7
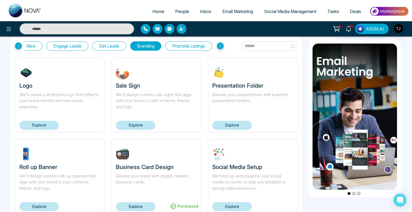
click at [222, 46] on icon at bounding box center [220, 45] width 7 height 7
drag, startPoint x: 14, startPoint y: 45, endPoint x: 18, endPoint y: 45, distance: 4.1
click at [15, 45] on div "All New Engage Leads Get Leads Branding Promote Listings Logo We'll create a di…" at bounding box center [156, 171] width 291 height 268
click at [18, 45] on icon at bounding box center [18, 45] width 2 height 3
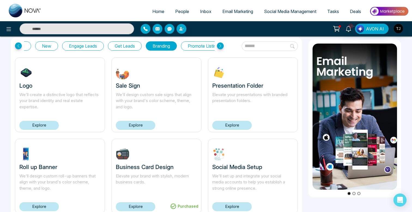
scroll to position [0, 3]
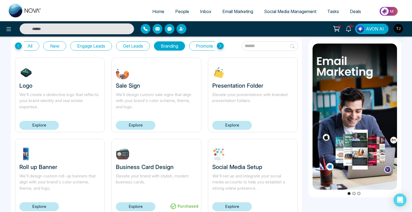
click at [25, 47] on button "All" at bounding box center [30, 45] width 19 height 9
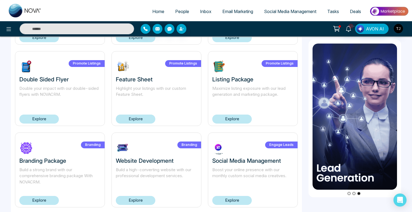
scroll to position [359, 0]
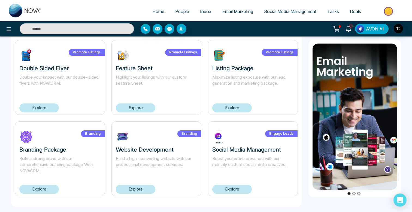
click at [246, 187] on link "Explore" at bounding box center [231, 189] width 39 height 9
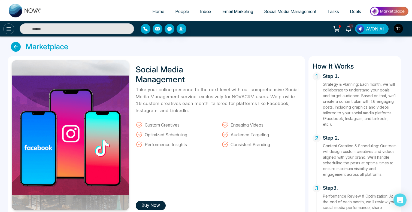
click at [6, 27] on icon at bounding box center [8, 29] width 7 height 7
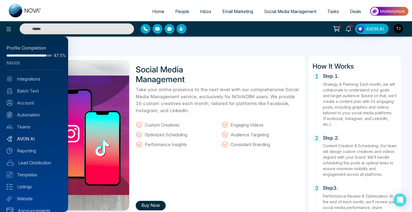
click at [31, 139] on link "AVON AI" at bounding box center [34, 139] width 55 height 7
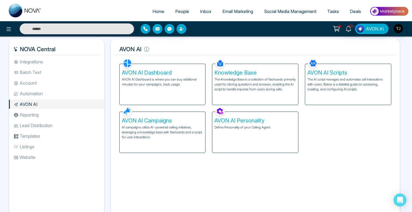
scroll to position [1, 0]
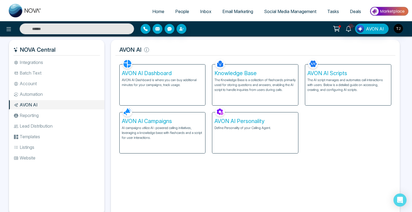
click at [232, 77] on div "Knowledge Base The Knowledge Base is a collection of flashcards primarily used …" at bounding box center [255, 85] width 86 height 41
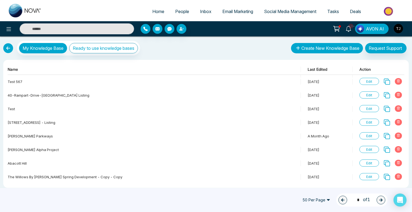
click at [329, 50] on button "Create New Knowledge Base" at bounding box center [327, 48] width 72 height 10
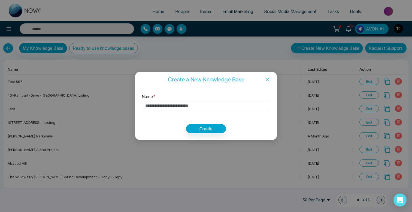
click at [268, 80] on icon "close" at bounding box center [267, 79] width 3 height 3
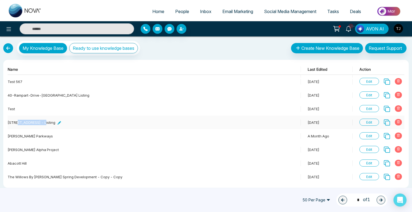
drag, startPoint x: 17, startPoint y: 124, endPoint x: 44, endPoint y: 123, distance: 27.2
click at [44, 123] on div "[STREET_ADDRESS] - listing" at bounding box center [34, 122] width 53 height 5
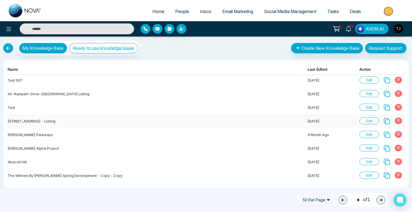
click at [372, 123] on span "Edit" at bounding box center [369, 120] width 20 height 7
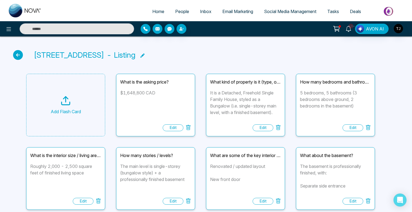
scroll to position [2, 0]
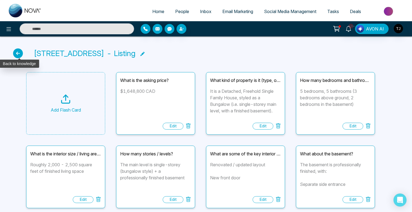
click at [17, 53] on icon at bounding box center [18, 53] width 10 height 10
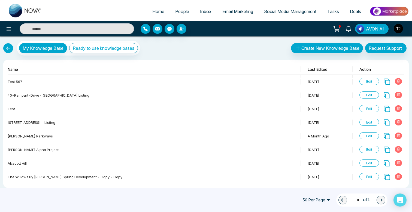
click at [10, 50] on link at bounding box center [8, 48] width 10 height 10
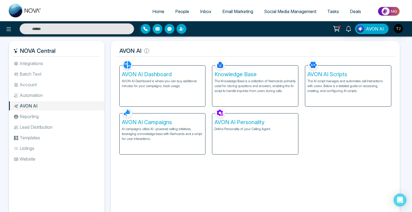
click at [156, 135] on p "AI campaigns utilize AI-powered calling initiatives, leveraging a knowledge bas…" at bounding box center [162, 134] width 81 height 15
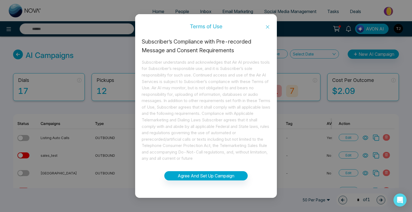
click at [268, 27] on icon "close" at bounding box center [267, 27] width 4 height 4
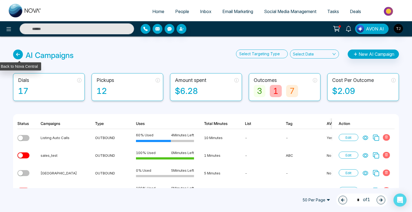
click at [18, 52] on icon at bounding box center [18, 55] width 10 height 10
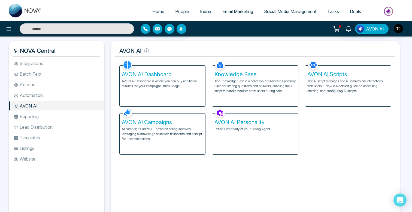
click at [241, 133] on div "AVON AI Personality Define Personality of your Calling Agent." at bounding box center [255, 134] width 86 height 41
select select "******"
select select "********"
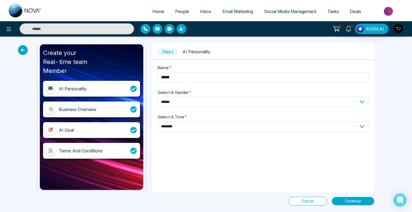
click at [96, 107] on div "Business Overview" at bounding box center [78, 109] width 38 height 7
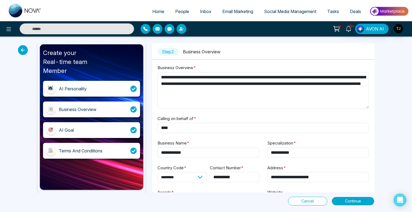
scroll to position [25, 0]
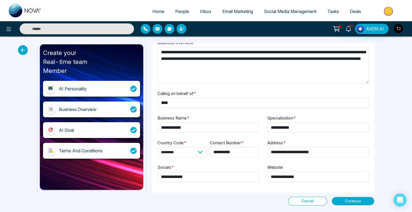
click at [87, 130] on div "AI Goal" at bounding box center [91, 130] width 97 height 16
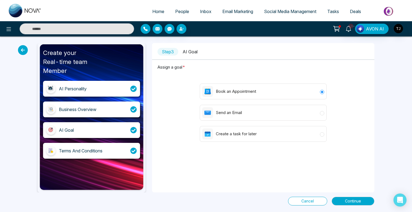
click at [74, 149] on div "Terms And Conditions" at bounding box center [81, 151] width 44 height 7
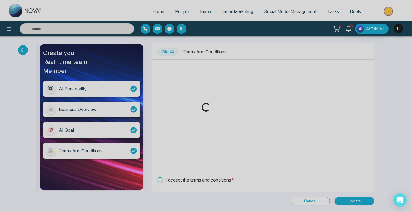
click at [21, 47] on div "Loading..." at bounding box center [206, 106] width 412 height 212
click at [22, 51] on div "Loading..." at bounding box center [206, 106] width 412 height 212
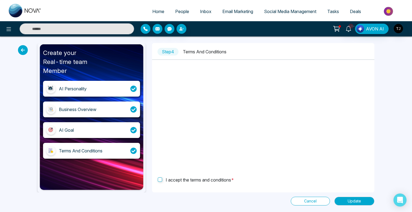
drag, startPoint x: 29, startPoint y: 53, endPoint x: 23, endPoint y: 47, distance: 8.5
click at [25, 48] on label at bounding box center [24, 50] width 13 height 10
click at [23, 47] on icon at bounding box center [23, 50] width 10 height 10
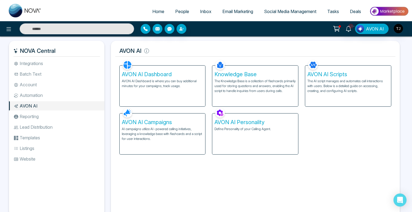
click at [156, 130] on p "AI campaigns utilize AI-powered calling initiatives, leveraging a knowledge bas…" at bounding box center [162, 134] width 81 height 15
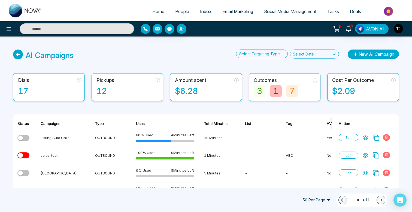
click at [364, 50] on button "New AI Campaign" at bounding box center [372, 54] width 51 height 9
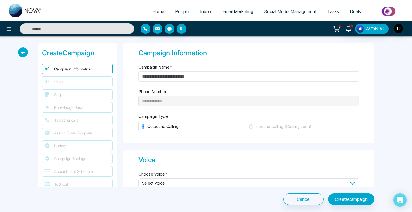
click at [243, 72] on input "Campaign Name *" at bounding box center [248, 76] width 221 height 10
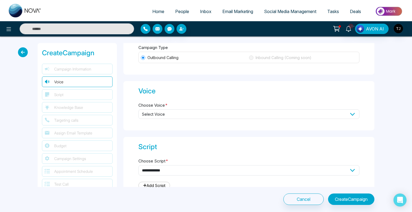
scroll to position [74, 0]
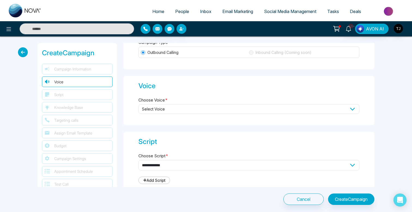
type input "**********"
click at [264, 109] on span "Select Voice" at bounding box center [248, 109] width 221 height 10
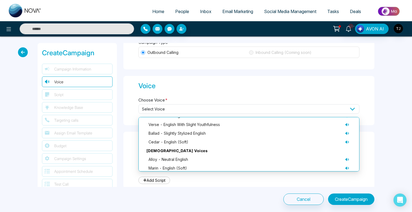
scroll to position [39, 0]
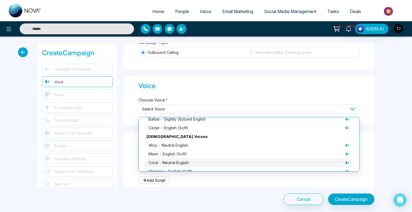
click at [288, 162] on div "coral - neutral English" at bounding box center [248, 163] width 201 height 6
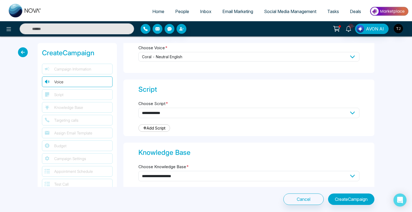
scroll to position [130, 0]
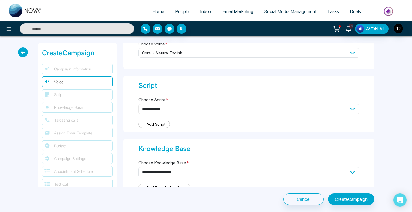
click at [217, 107] on select "**********" at bounding box center [248, 109] width 221 height 10
select select "***"
click at [138, 104] on select "**********" at bounding box center [248, 109] width 221 height 10
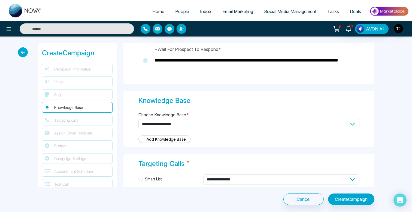
scroll to position [449, 0]
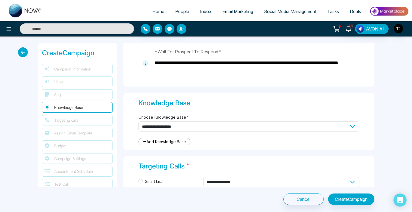
click at [228, 125] on select "**********" at bounding box center [248, 126] width 221 height 10
select select "***"
click at [138, 121] on select "**********" at bounding box center [248, 126] width 221 height 10
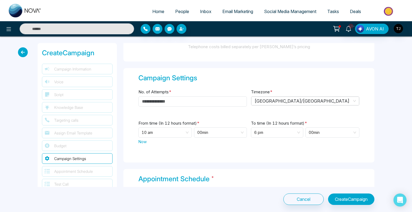
scroll to position [746, 0]
click at [270, 97] on span "[GEOGRAPHIC_DATA]/[GEOGRAPHIC_DATA]" at bounding box center [304, 100] width 101 height 8
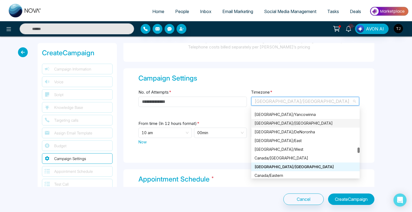
scroll to position [3214, 0]
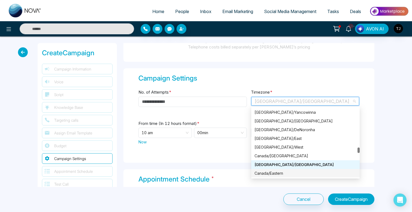
click at [279, 173] on div "Canada/Eastern" at bounding box center [305, 173] width 102 height 6
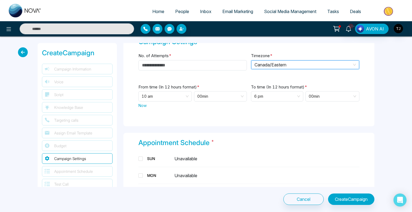
click at [141, 103] on span "Now" at bounding box center [142, 106] width 8 height 6
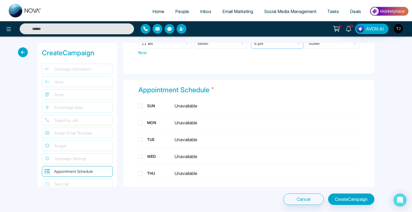
scroll to position [839, 0]
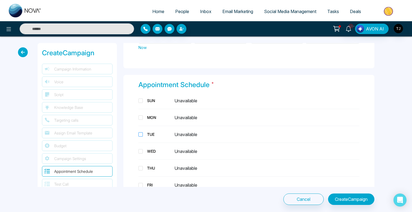
click at [142, 132] on span at bounding box center [140, 134] width 4 height 4
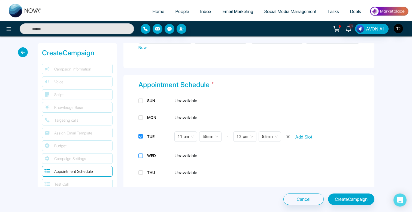
click at [140, 154] on span at bounding box center [140, 156] width 4 height 4
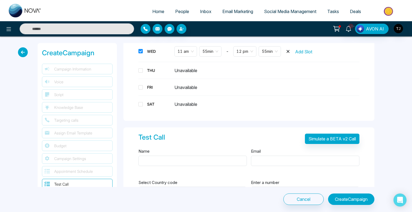
scroll to position [971, 0]
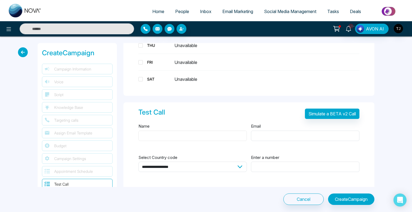
click at [167, 134] on input "Name" at bounding box center [192, 136] width 108 height 10
type input "********"
type input "**********"
click at [217, 162] on select "**********" at bounding box center [192, 167] width 108 height 10
select select "**"
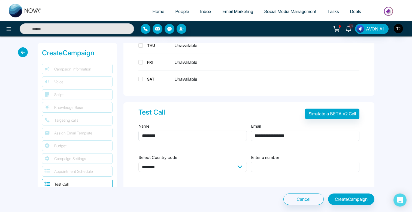
click at [138, 162] on select "**********" at bounding box center [192, 167] width 108 height 10
click at [274, 163] on input "Enter a number" at bounding box center [305, 167] width 108 height 10
type input "**********"
click at [344, 116] on button "Simulate a BETA v2 Call" at bounding box center [332, 114] width 54 height 10
click at [26, 53] on icon at bounding box center [23, 52] width 10 height 10
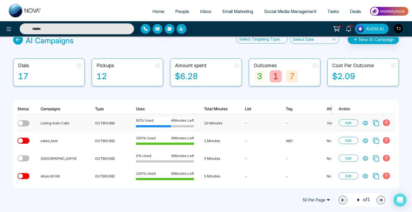
scroll to position [0, 0]
click at [366, 124] on icon at bounding box center [364, 122] width 5 height 5
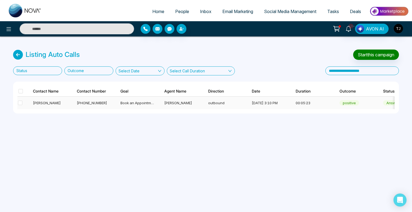
click at [54, 101] on div "[PERSON_NAME]" at bounding box center [50, 102] width 34 height 5
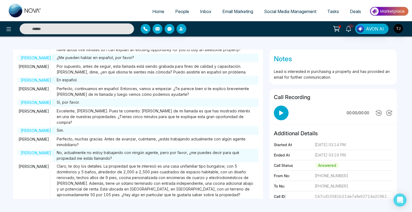
scroll to position [179, 0]
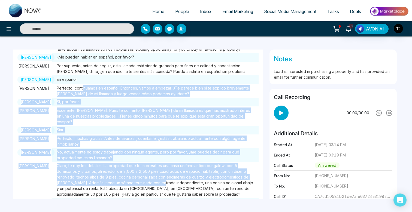
drag, startPoint x: 100, startPoint y: 99, endPoint x: 153, endPoint y: 170, distance: 88.5
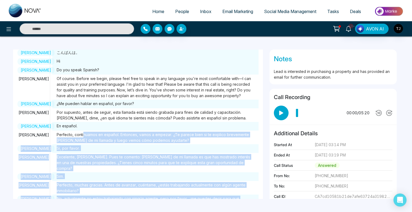
scroll to position [131, 0]
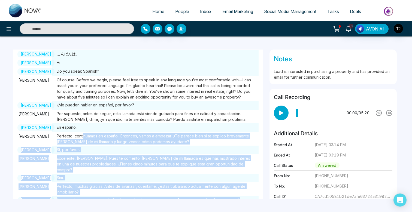
click at [173, 154] on span "Excelente, [PERSON_NAME]. Pues te comento: [PERSON_NAME] de mi llamada es que h…" at bounding box center [155, 163] width 206 height 19
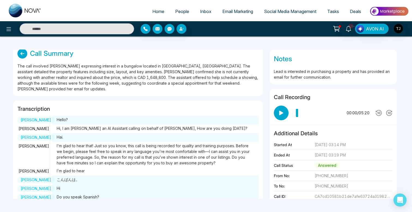
scroll to position [0, 0]
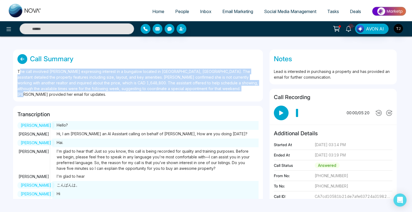
drag, startPoint x: 135, startPoint y: 84, endPoint x: 19, endPoint y: 73, distance: 116.2
click at [19, 73] on div "The call involved [PERSON_NAME] expressing interest in a bungalow located in [G…" at bounding box center [137, 83] width 241 height 29
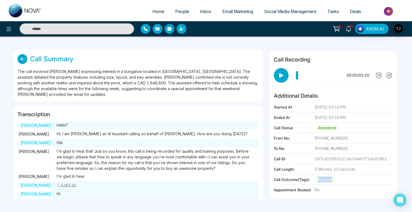
drag, startPoint x: 340, startPoint y: 179, endPoint x: 317, endPoint y: 180, distance: 22.6
click at [317, 180] on div "Call Outcome(Tags): positive" at bounding box center [333, 181] width 118 height 8
drag, startPoint x: 320, startPoint y: 189, endPoint x: 311, endPoint y: 191, distance: 8.5
click at [311, 191] on div "Appointment Booked No" at bounding box center [333, 191] width 118 height 8
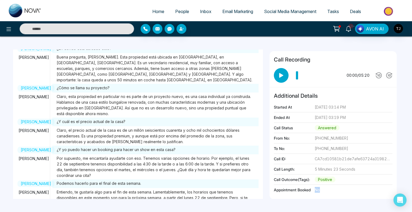
scroll to position [333, 0]
click at [11, 29] on icon at bounding box center [8, 29] width 7 height 7
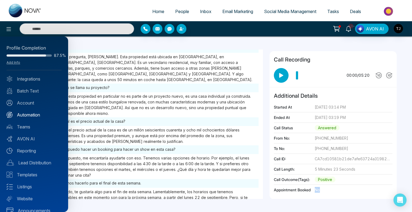
click at [30, 114] on link "Automation" at bounding box center [34, 115] width 55 height 7
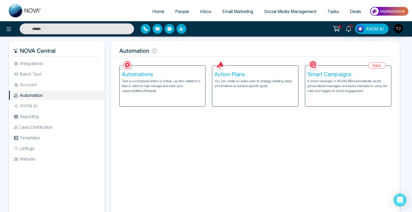
click at [324, 91] on p "A smart campaign in NOVACRM automatically sends personalized messages and track…" at bounding box center [347, 86] width 81 height 15
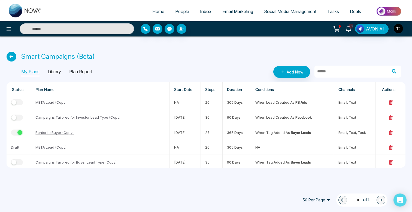
scroll to position [58, 0]
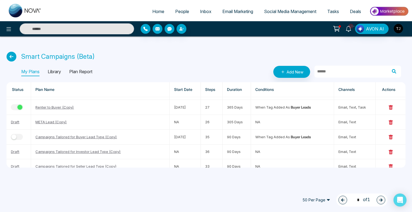
click at [225, 46] on div "Smart Campaigns (Beta) My Plans Library Plan Report Add New Status Plan Name St…" at bounding box center [206, 105] width 412 height 138
click at [65, 152] on link "Campaigns Tailored for Investor Lead Type (Copy)" at bounding box center [77, 151] width 85 height 4
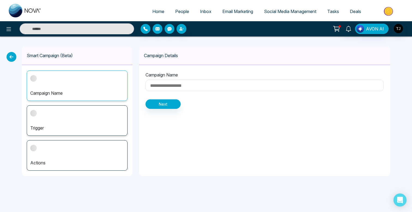
type input "**********"
click at [71, 150] on div "Actions" at bounding box center [77, 155] width 101 height 30
